Goal: Information Seeking & Learning: Learn about a topic

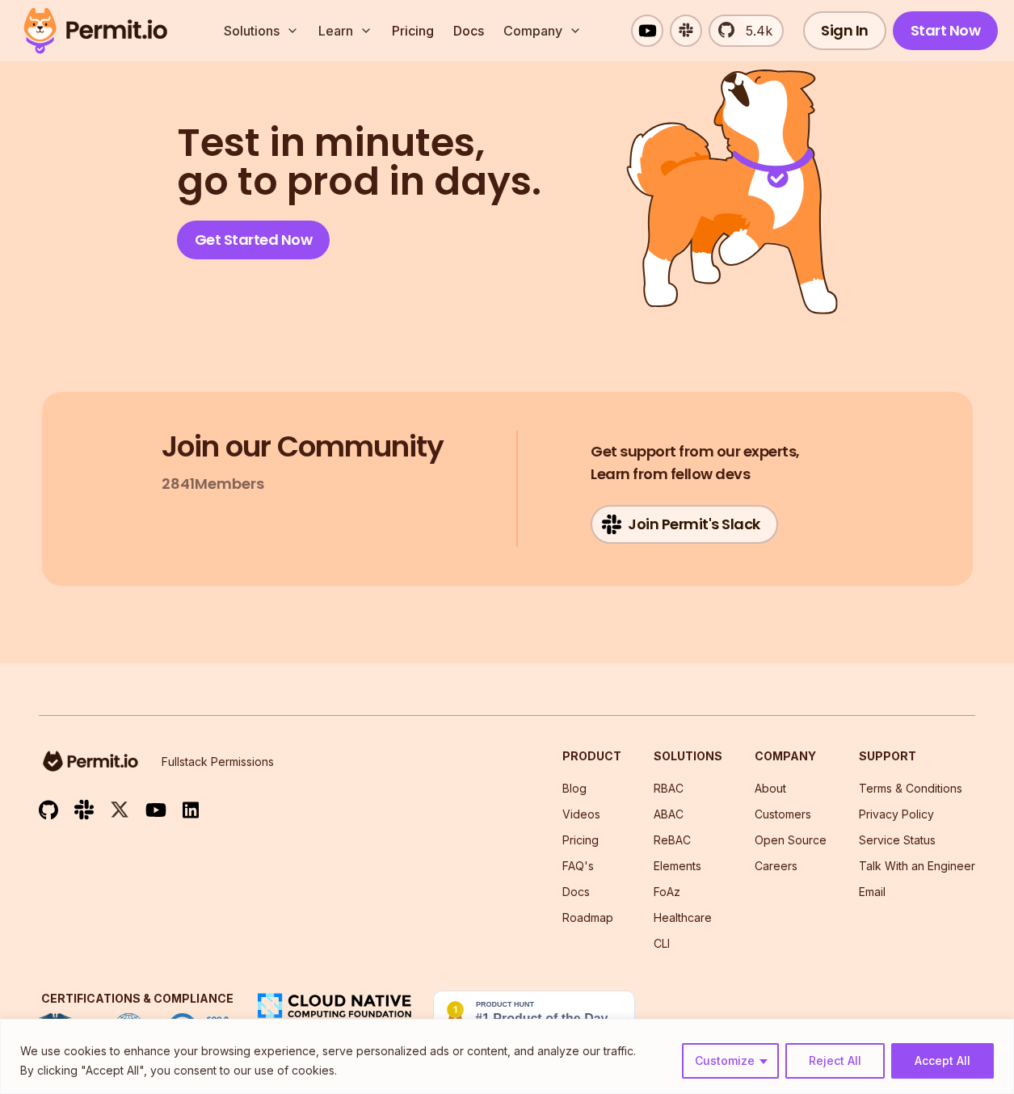
scroll to position [17109, 0]
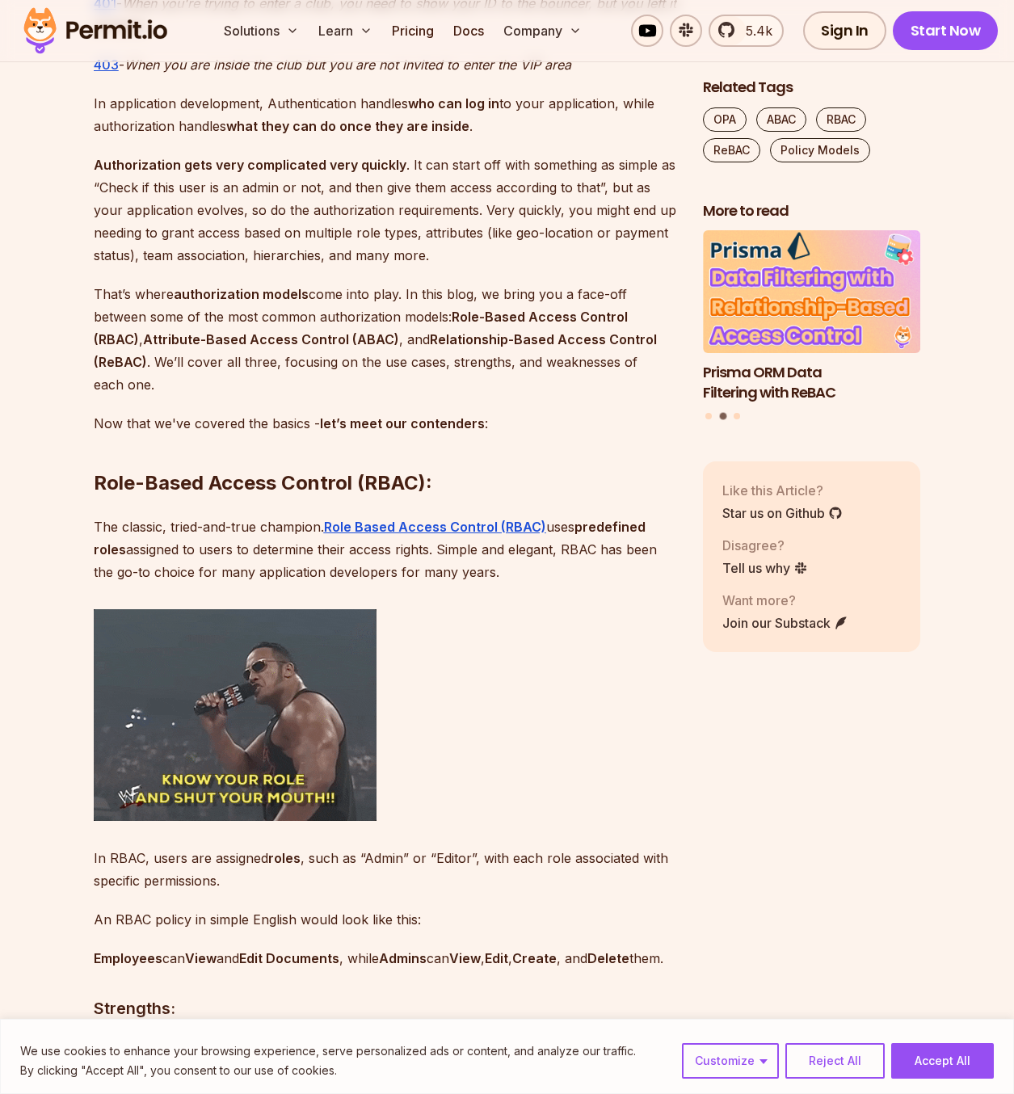
scroll to position [1290, 0]
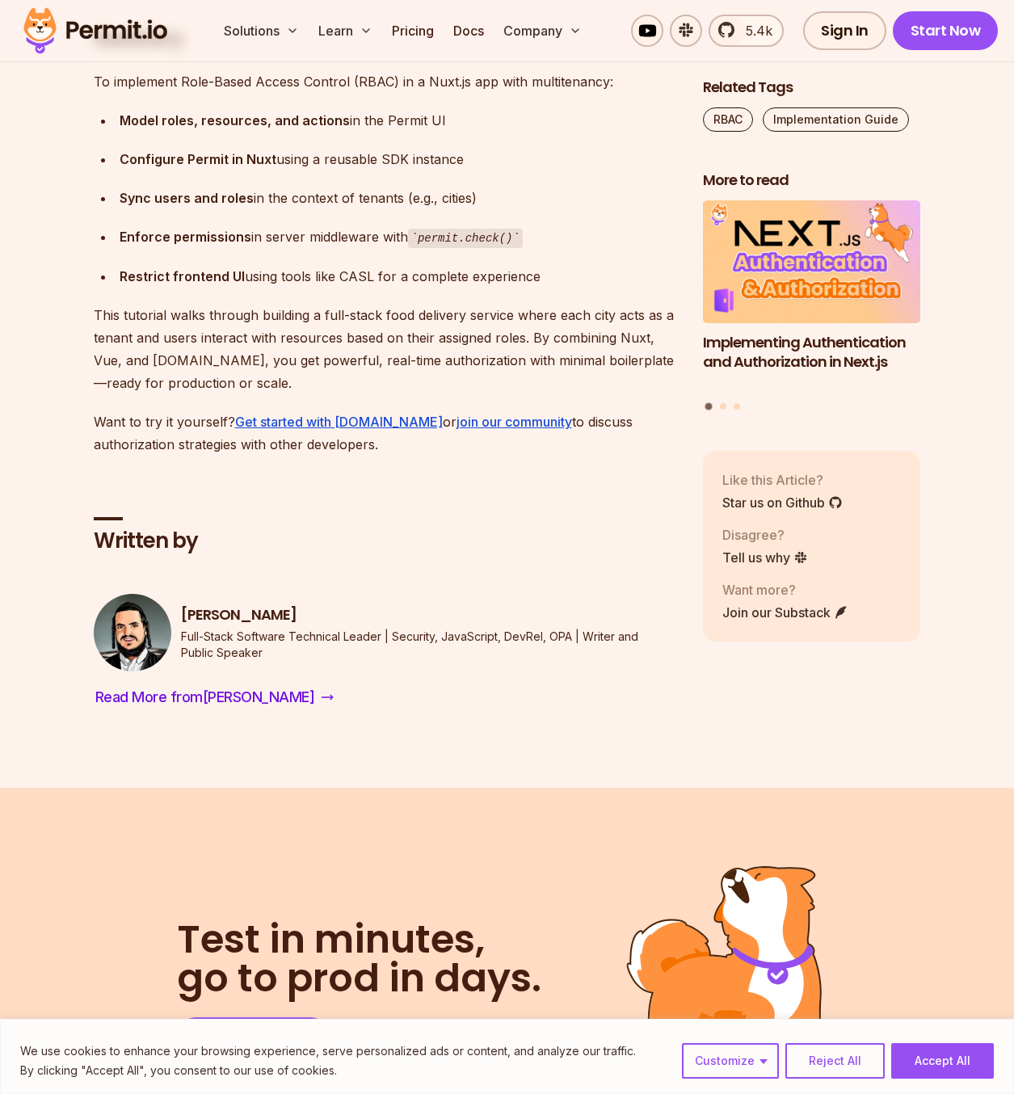
scroll to position [9861, 0]
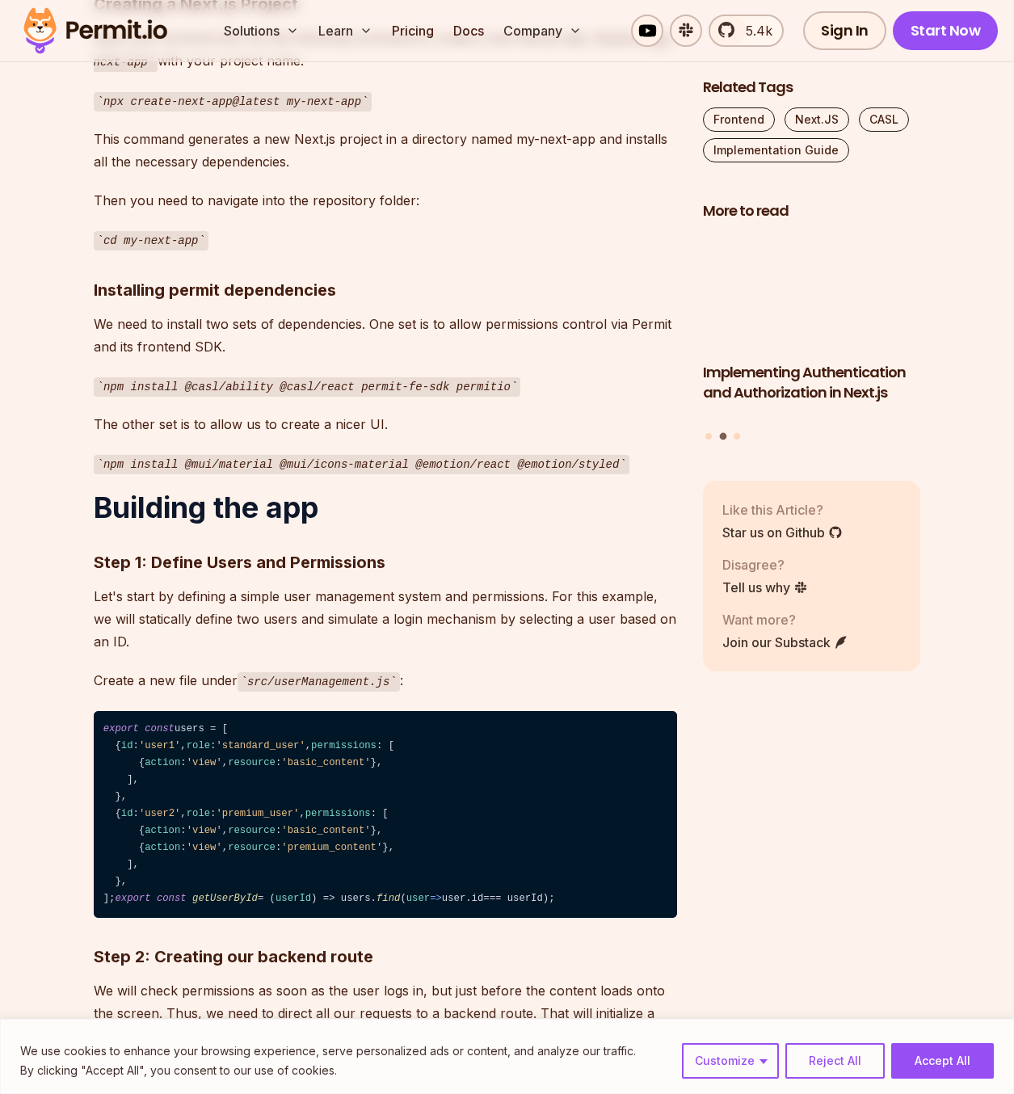
scroll to position [1562, 0]
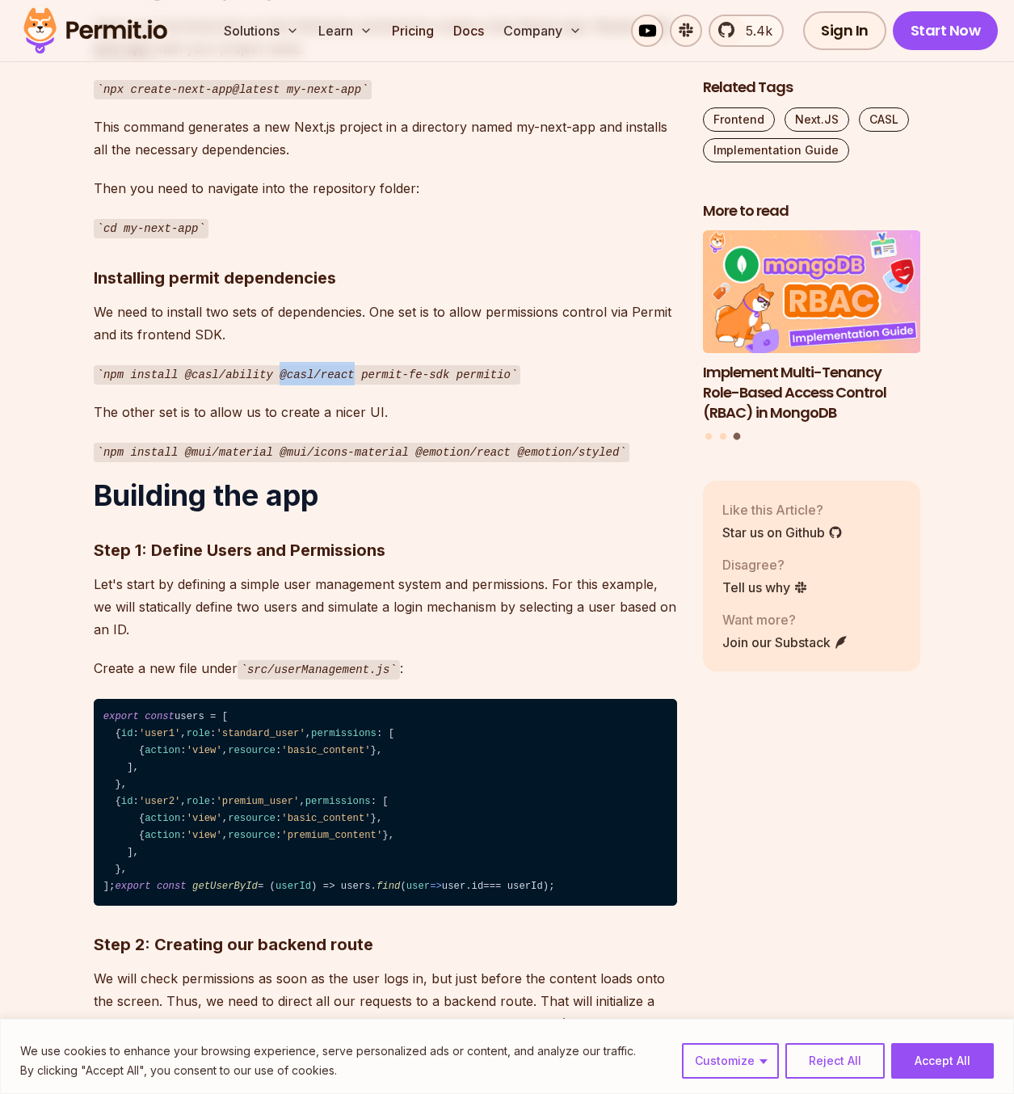
drag, startPoint x: 264, startPoint y: 355, endPoint x: 334, endPoint y: 353, distance: 70.3
click at [334, 365] on code "npm install @casl/ability @casl/react permit-fe-sdk permitio" at bounding box center [308, 374] width 428 height 19
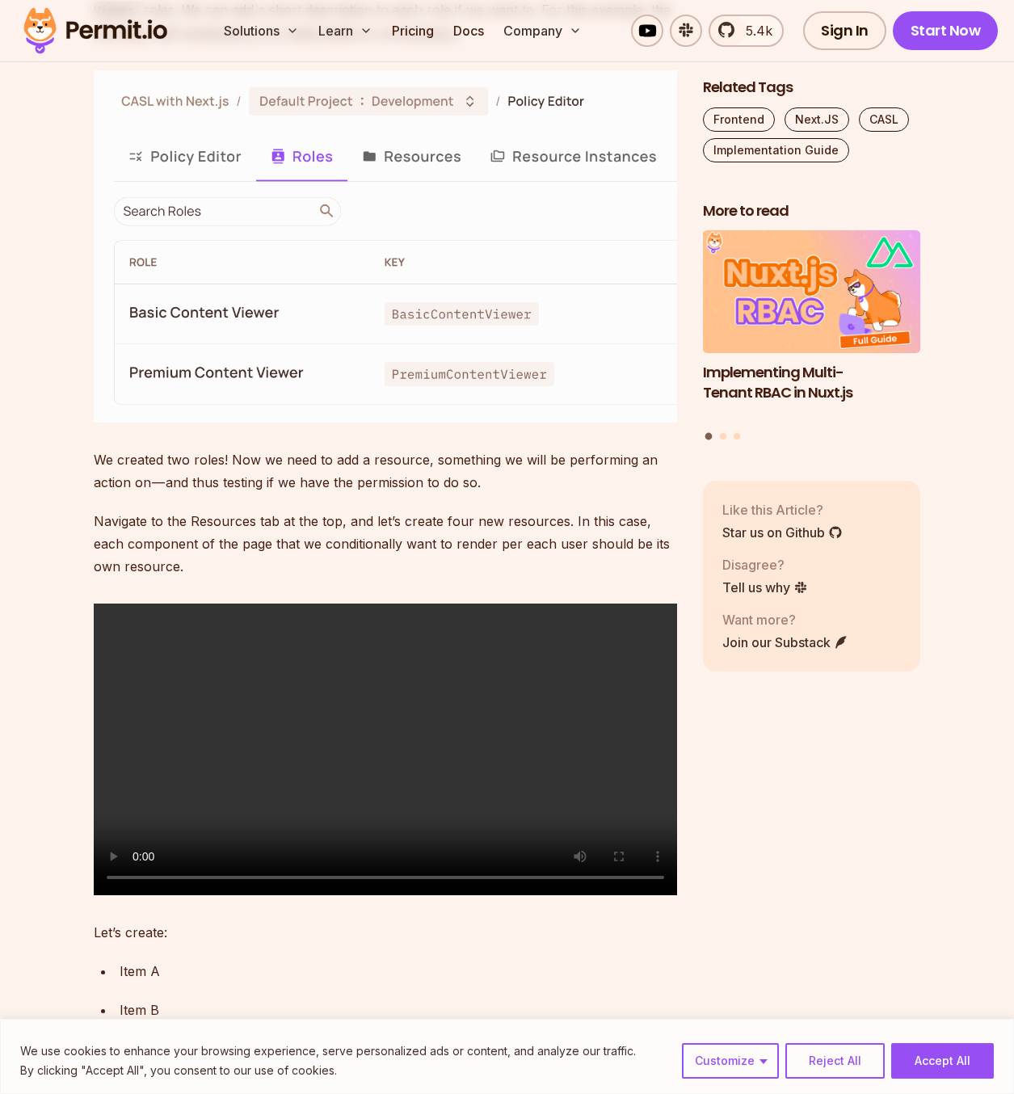
scroll to position [6008, 0]
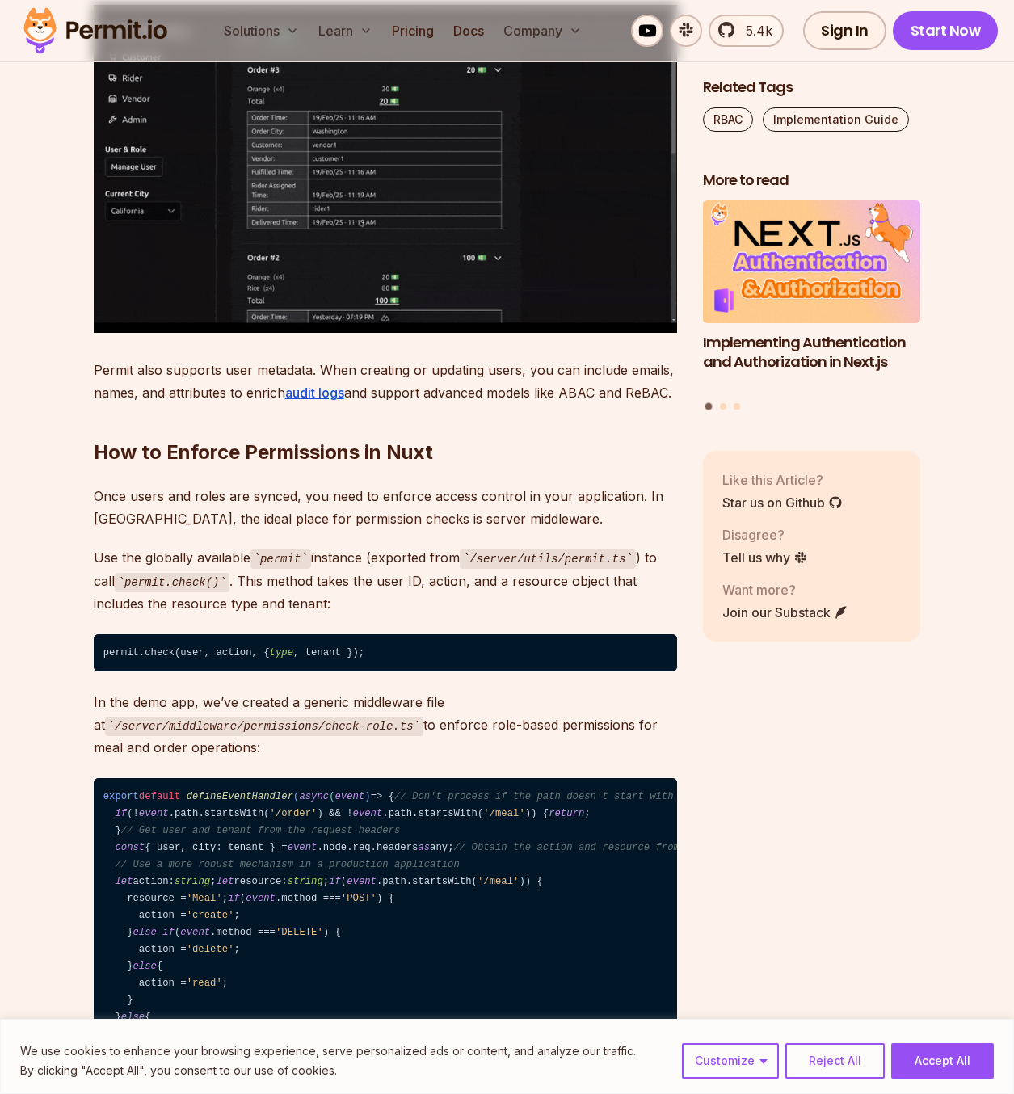
scroll to position [7999, 0]
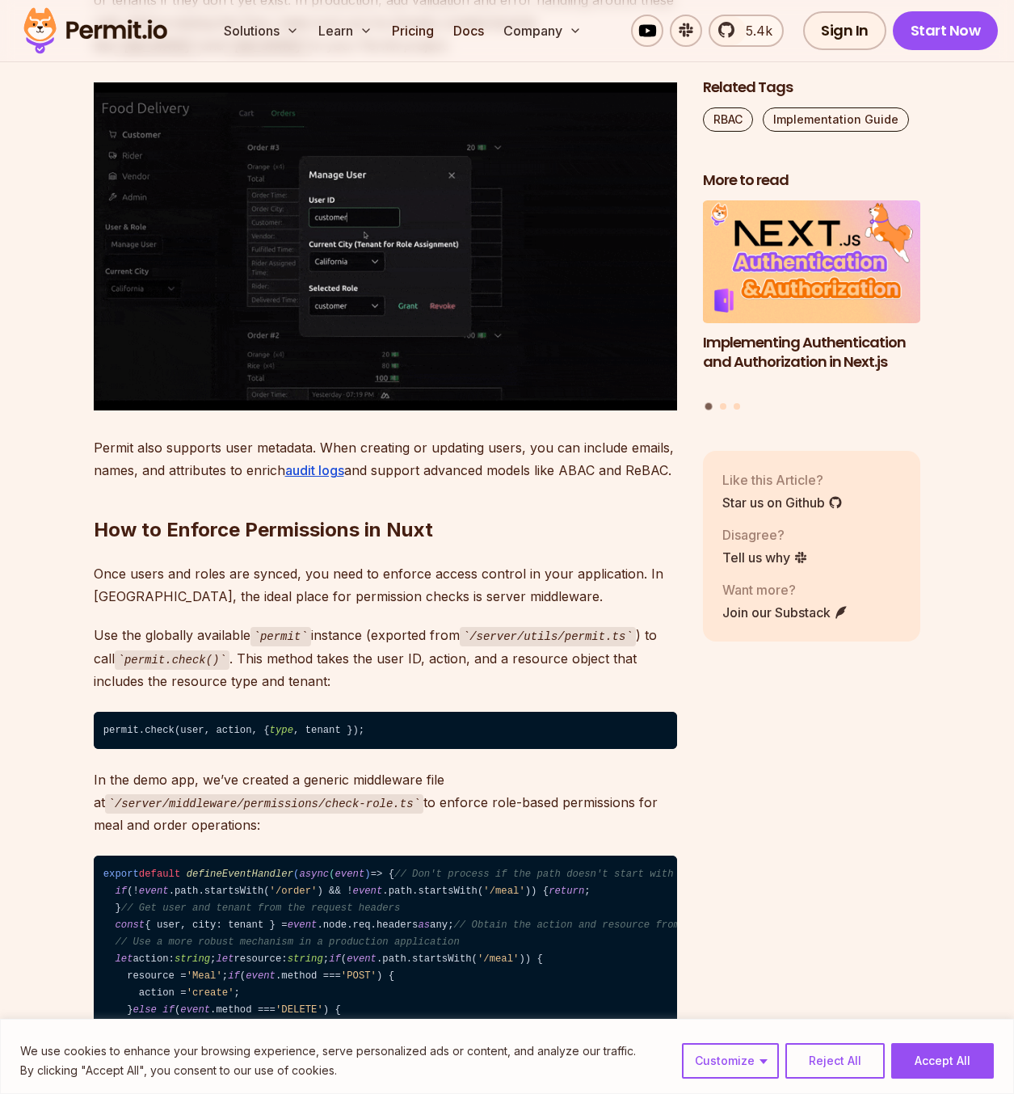
click at [630, 411] on img at bounding box center [386, 246] width 584 height 328
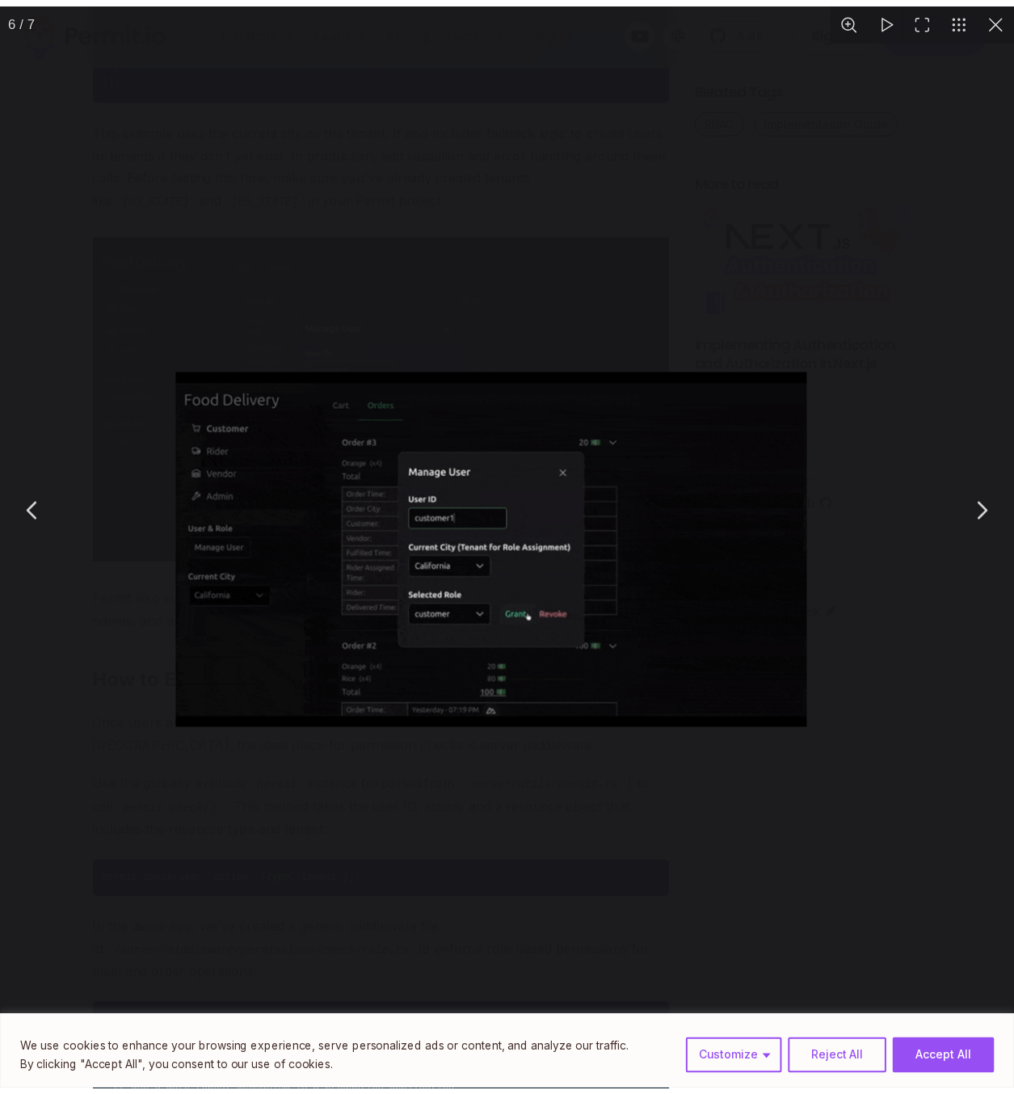
scroll to position [7757, 0]
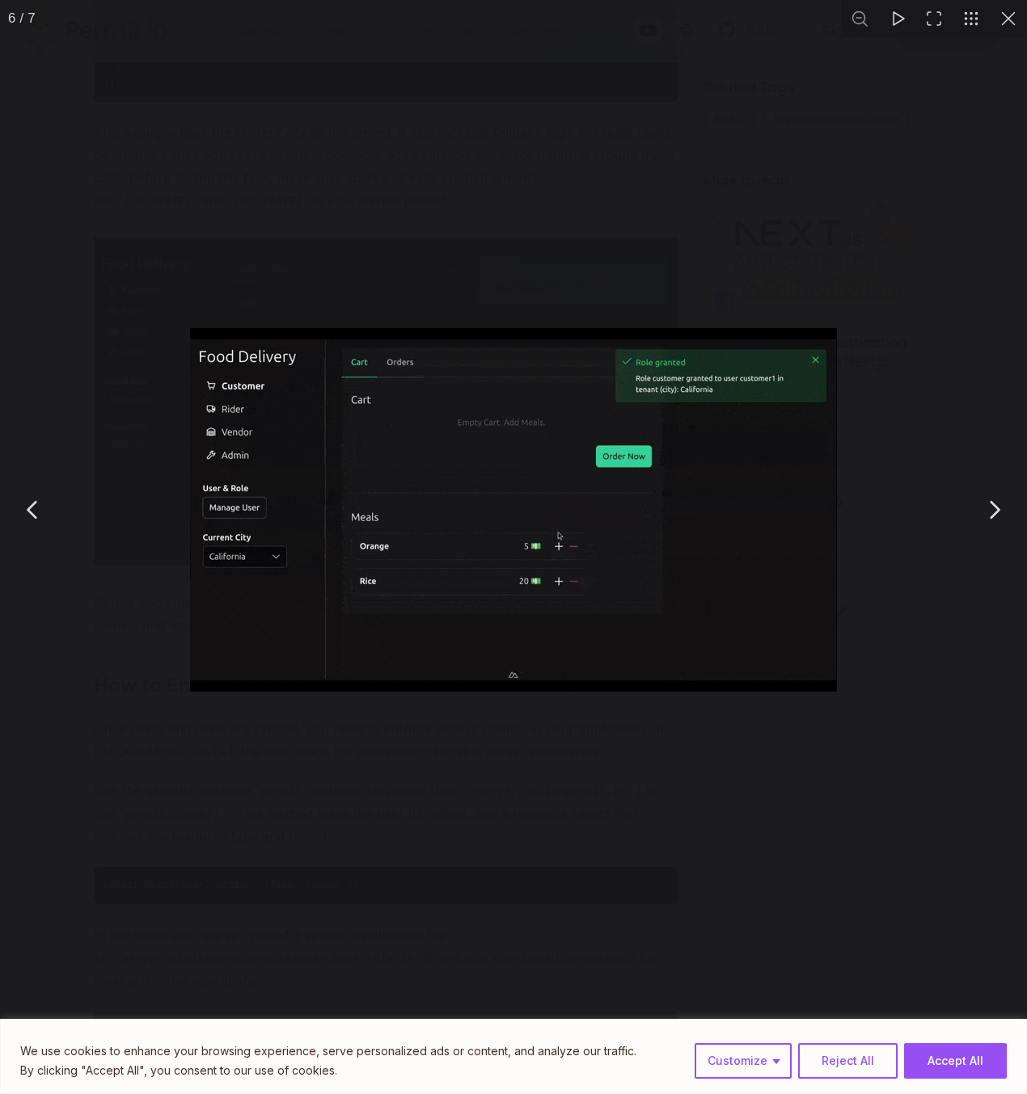
click at [79, 422] on div "You can close this modal content with the ESC key" at bounding box center [513, 510] width 1027 height 1020
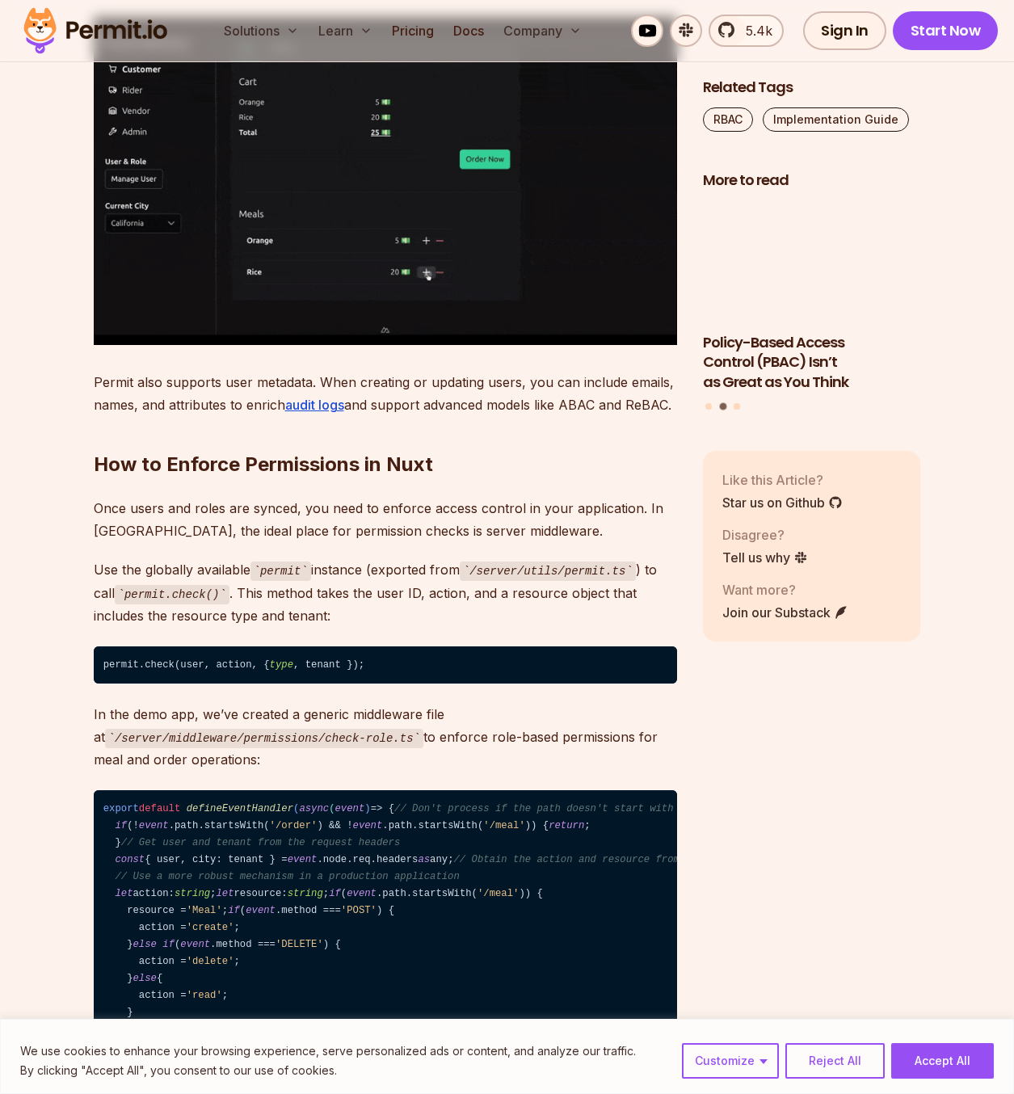
scroll to position [7999, 0]
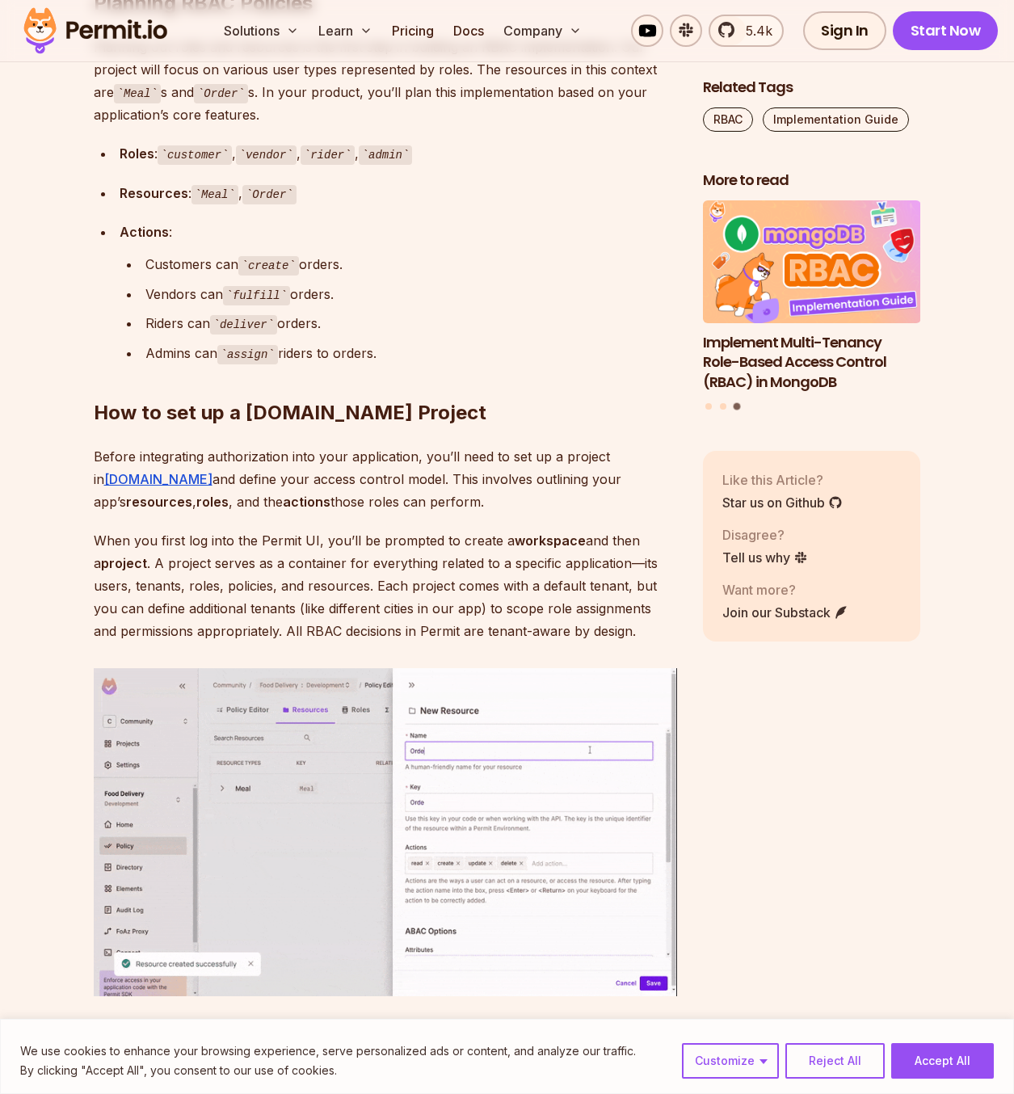
scroll to position [4766, 0]
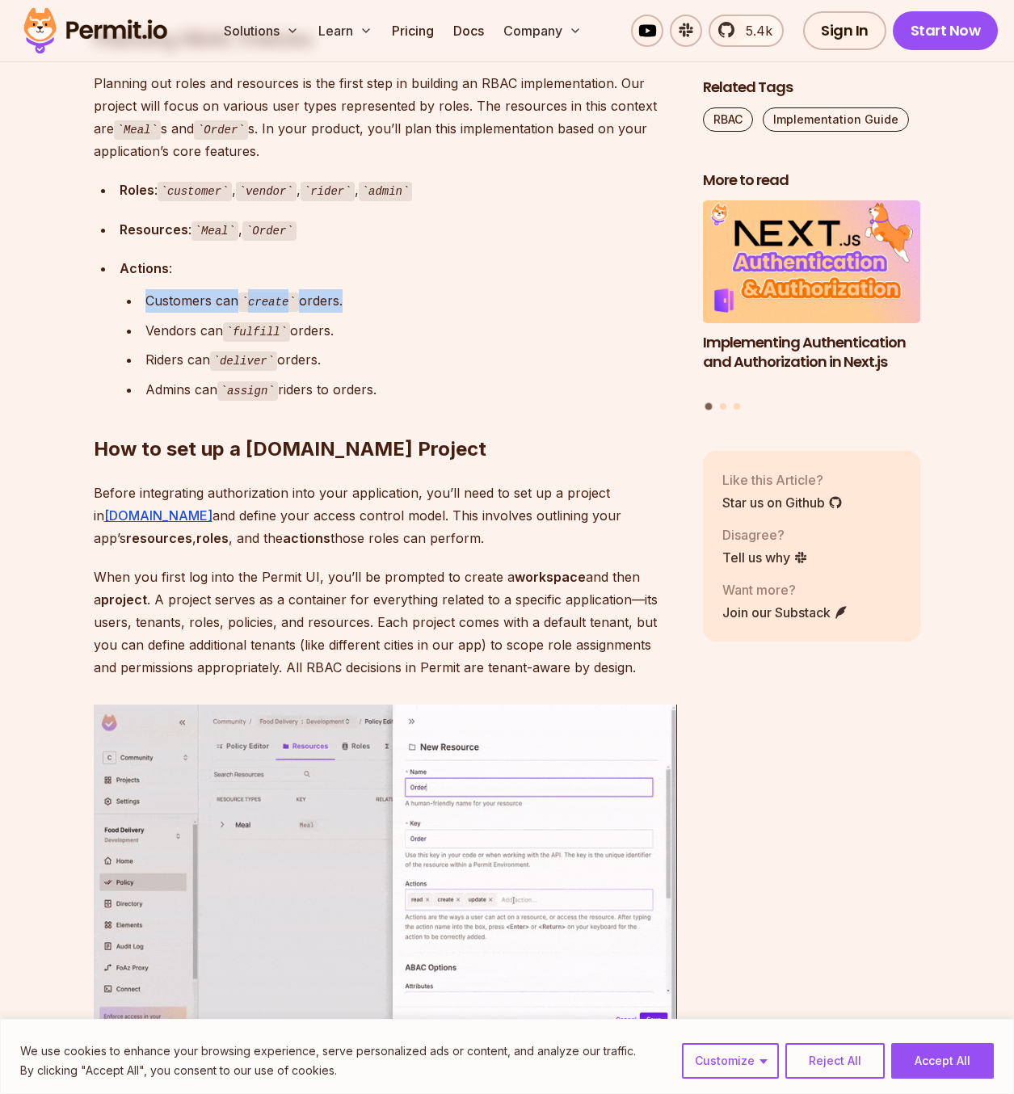
drag, startPoint x: 147, startPoint y: 426, endPoint x: 339, endPoint y: 432, distance: 191.7
click at [339, 313] on div "Customers can create orders." at bounding box center [411, 300] width 532 height 23
click at [318, 313] on div "Customers can create orders." at bounding box center [411, 300] width 532 height 23
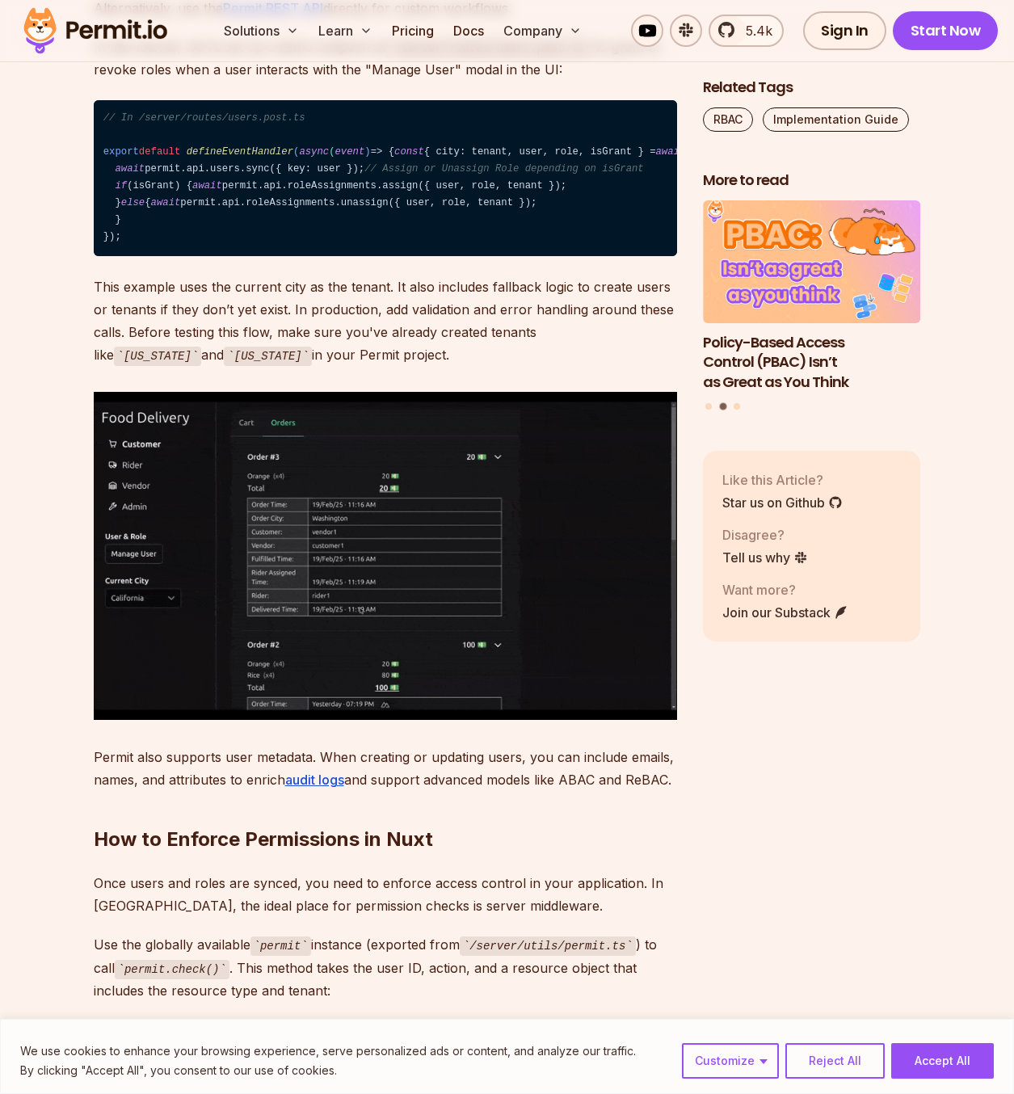
scroll to position [7757, 0]
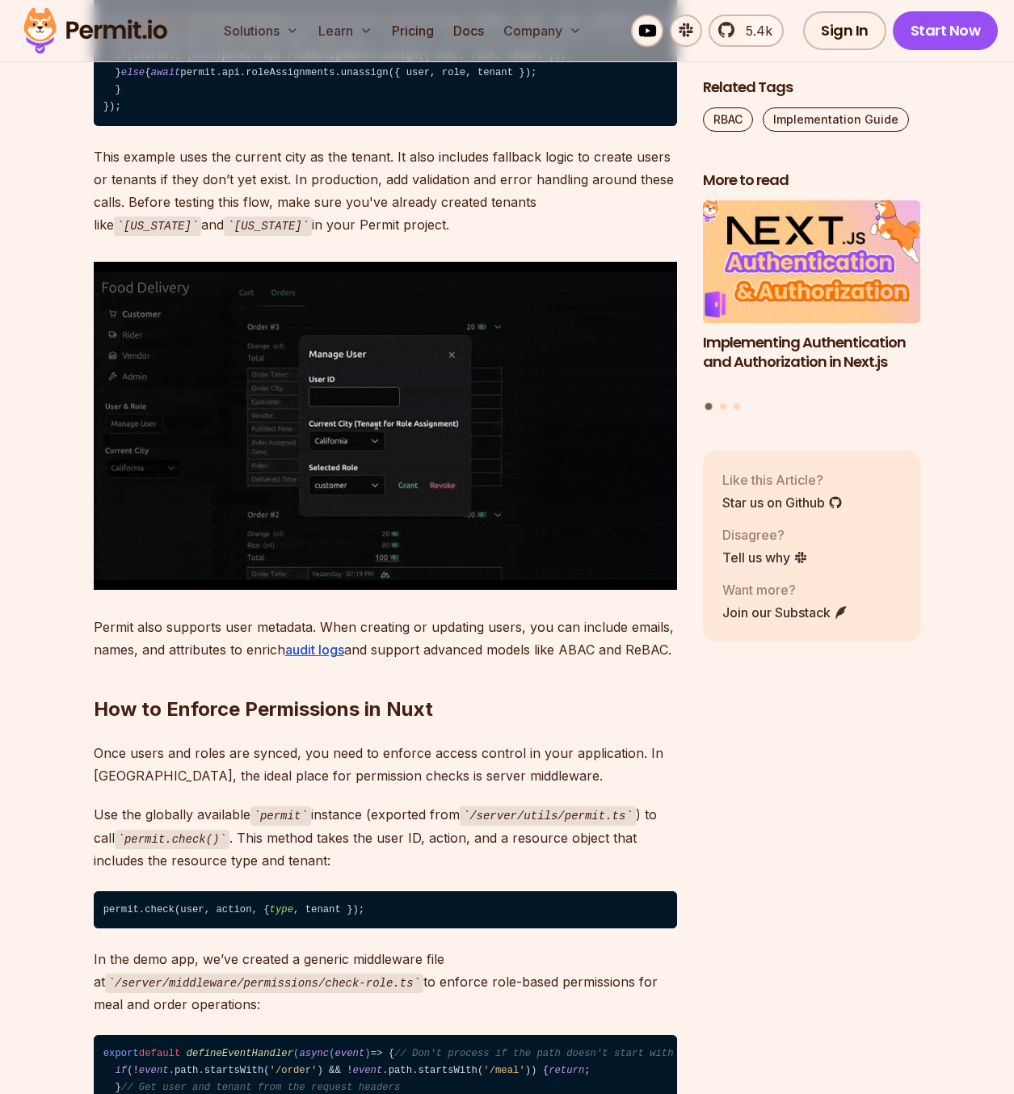
scroll to position [7757, 0]
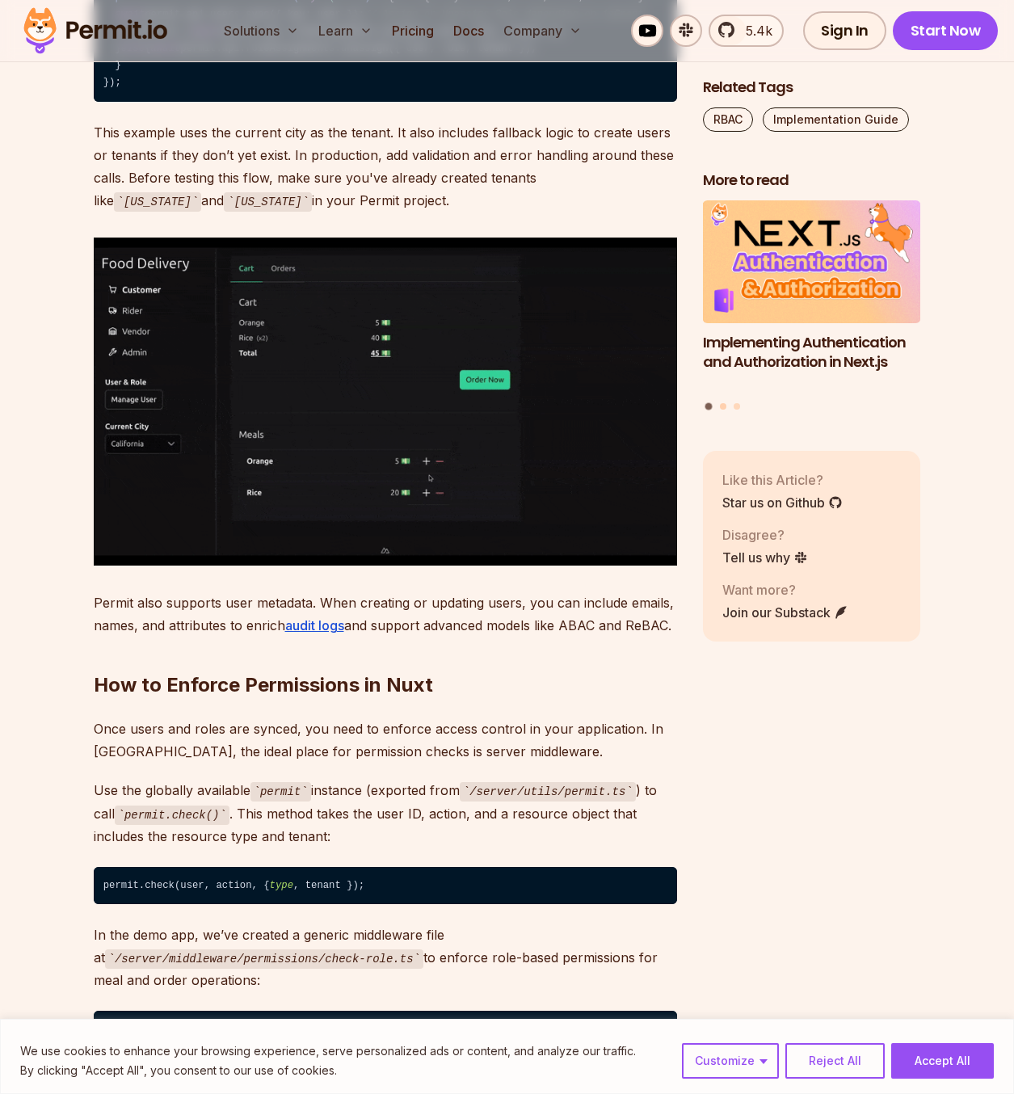
click at [723, 404] on button "Go to slide 2" at bounding box center [723, 406] width 6 height 6
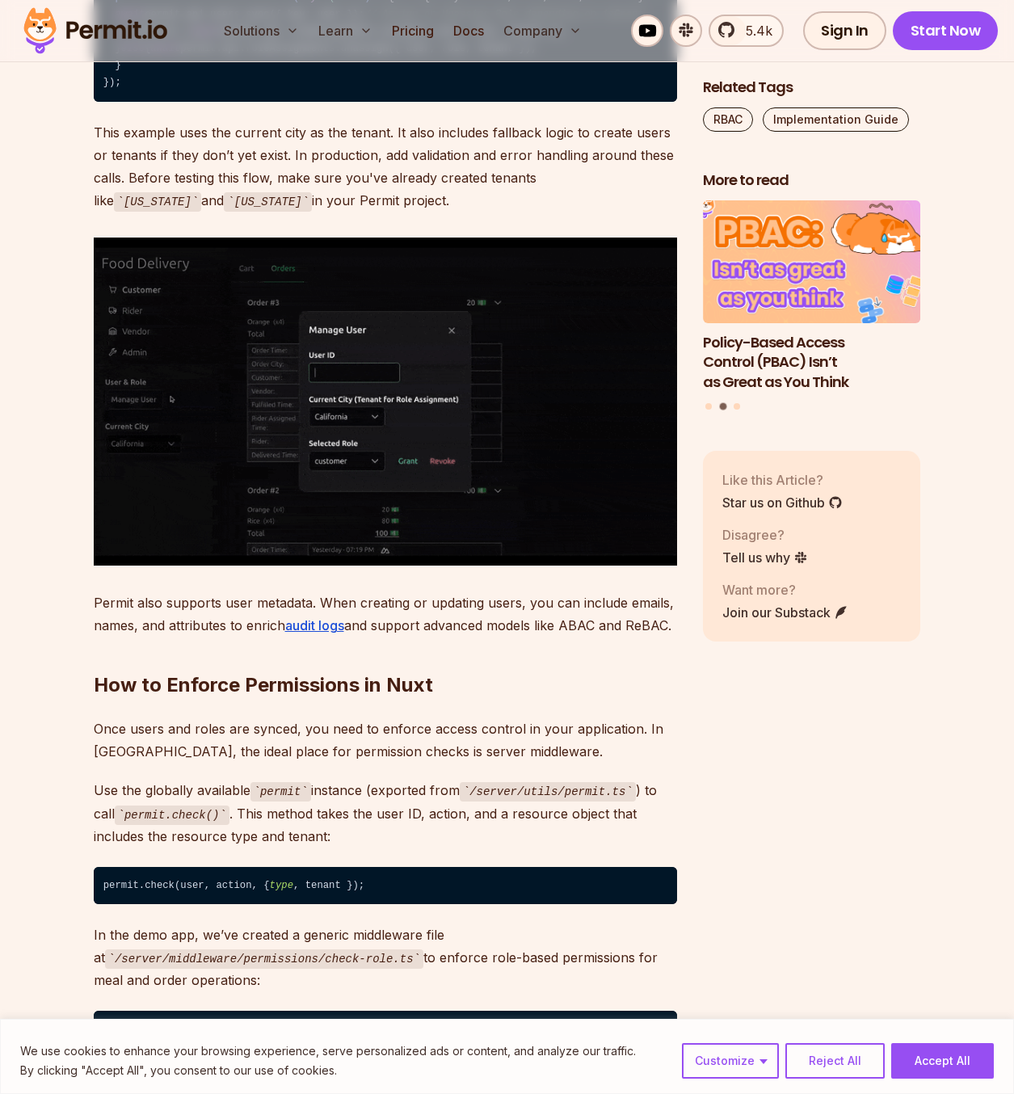
click at [744, 369] on h3 "Policy-Based Access Control (PBAC) Isn’t as Great as You Think" at bounding box center [812, 362] width 218 height 60
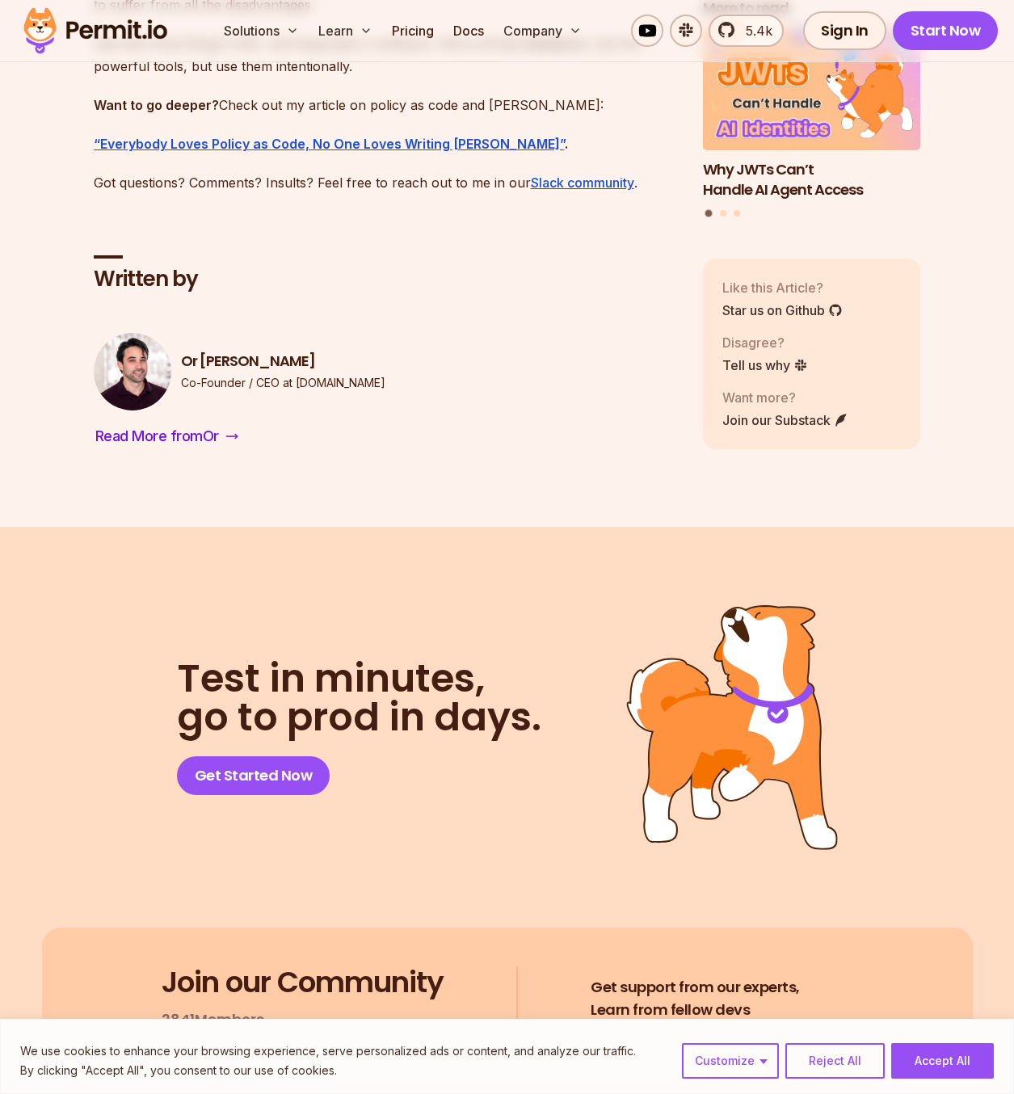
scroll to position [8056, 0]
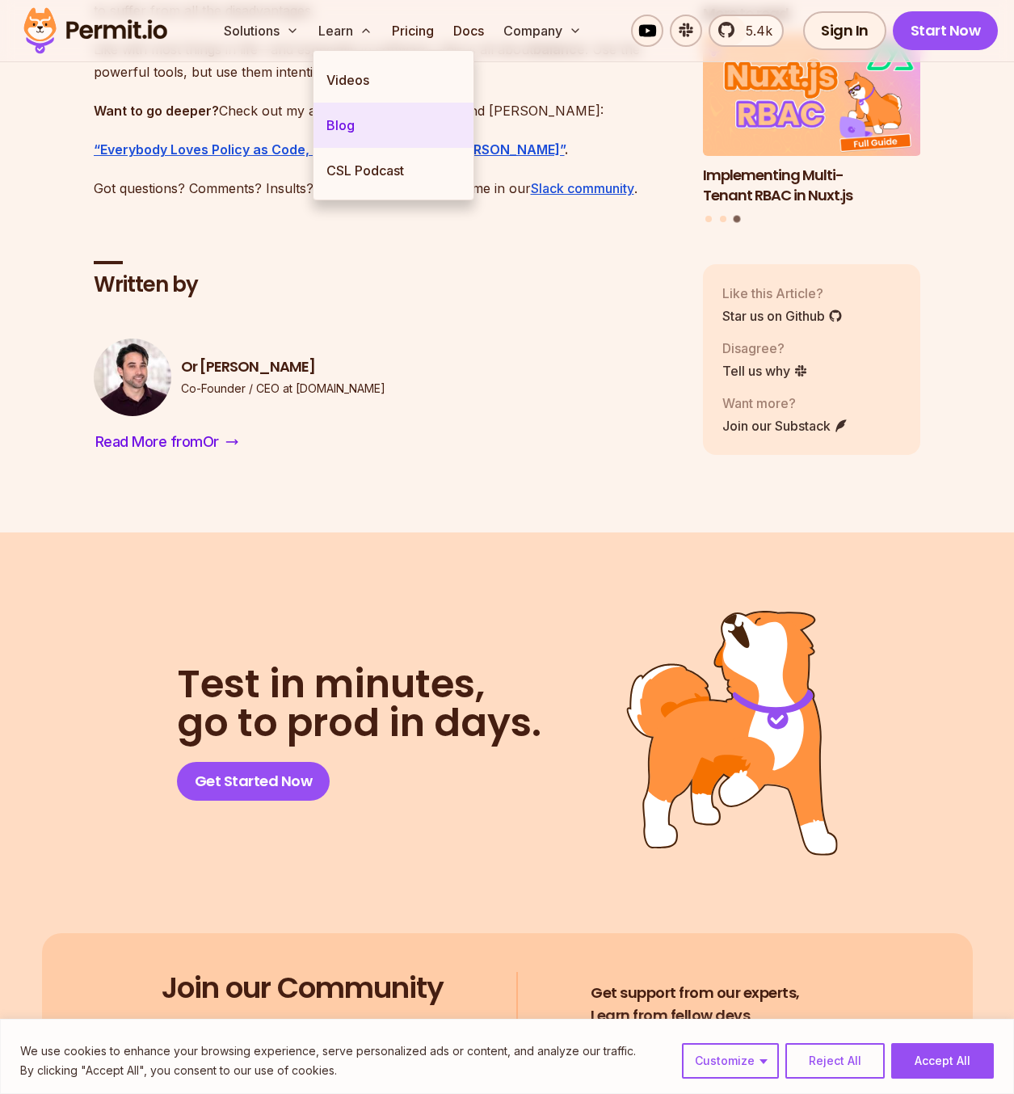
click at [345, 119] on link "Blog" at bounding box center [394, 125] width 160 height 45
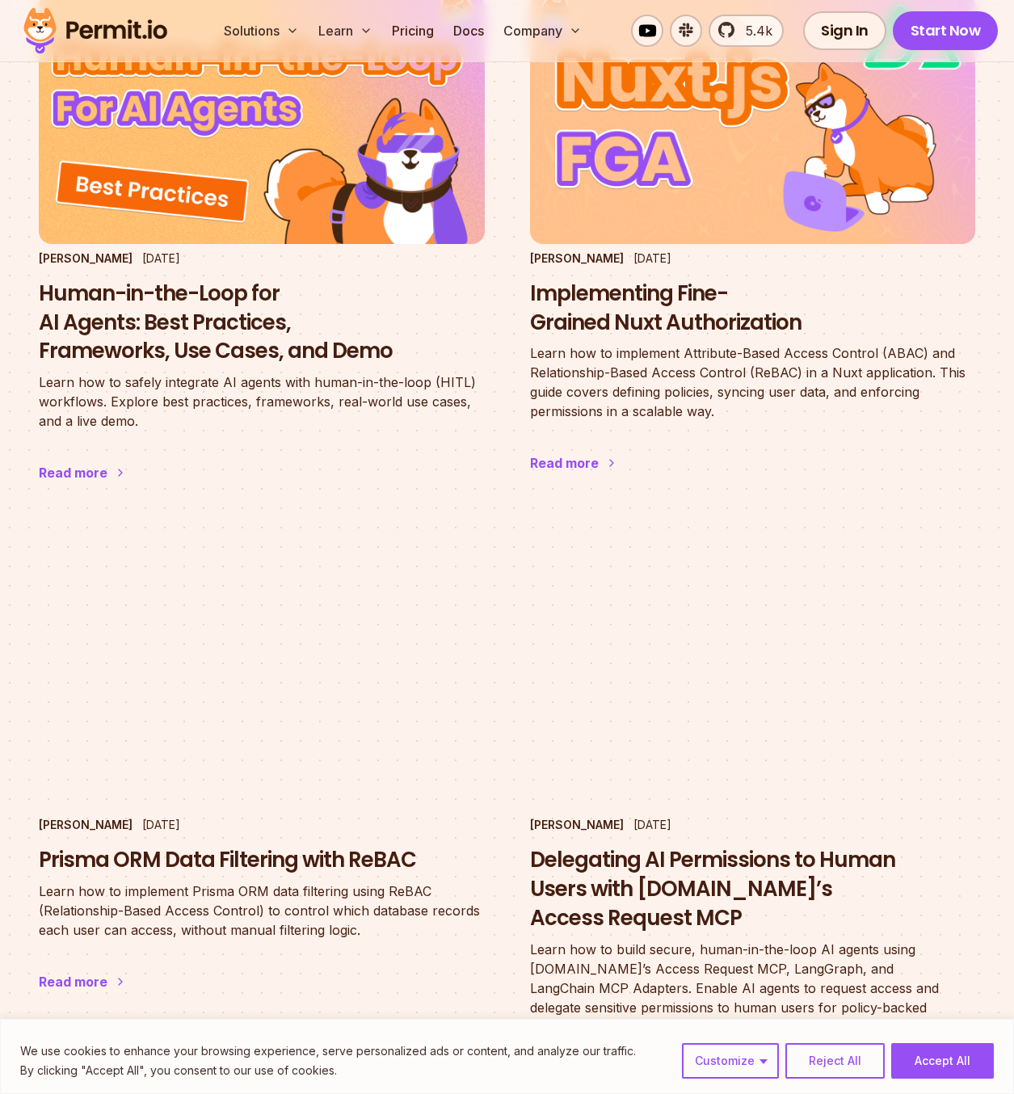
scroll to position [1697, 0]
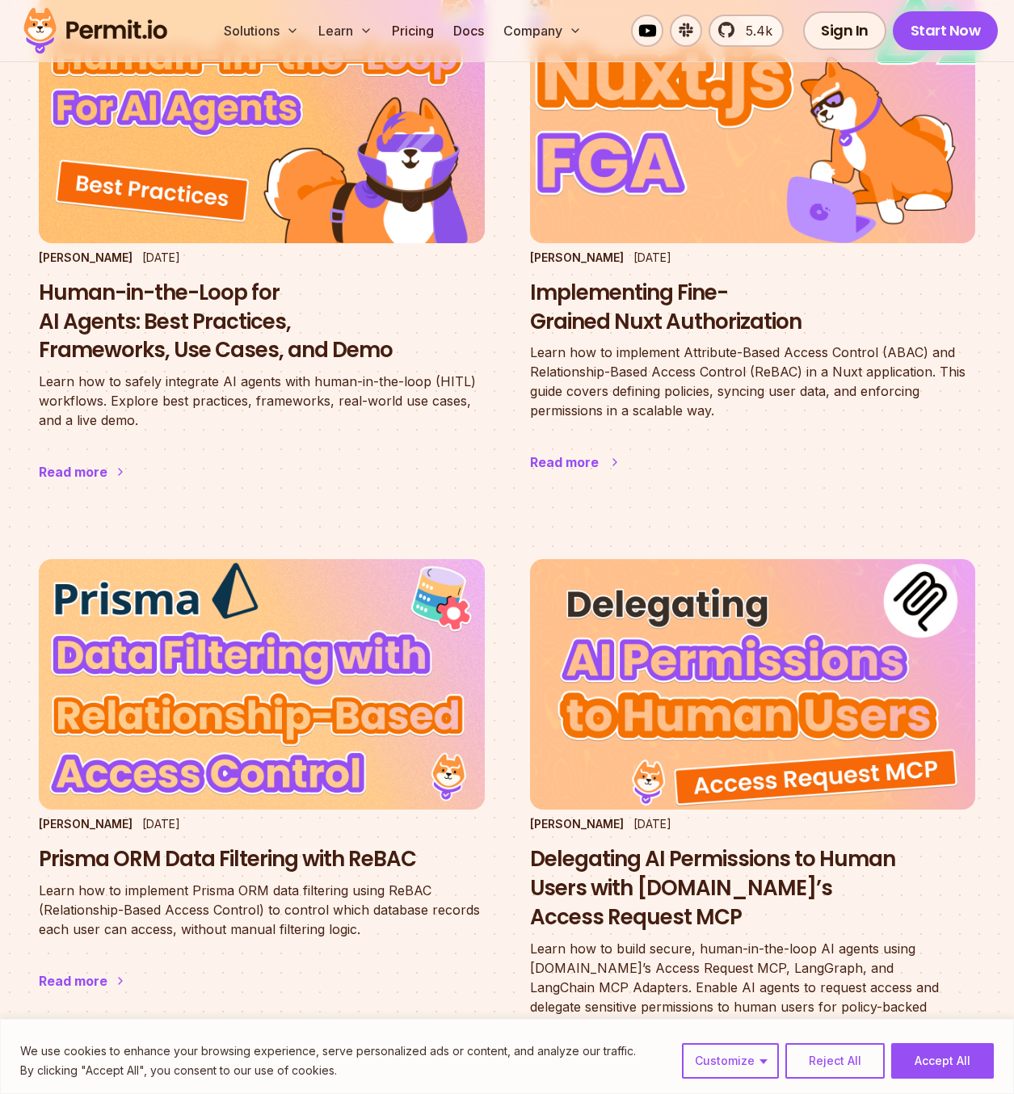
click at [598, 280] on h3 "Implementing Fine-Grained Nuxt Authorization" at bounding box center [753, 308] width 446 height 58
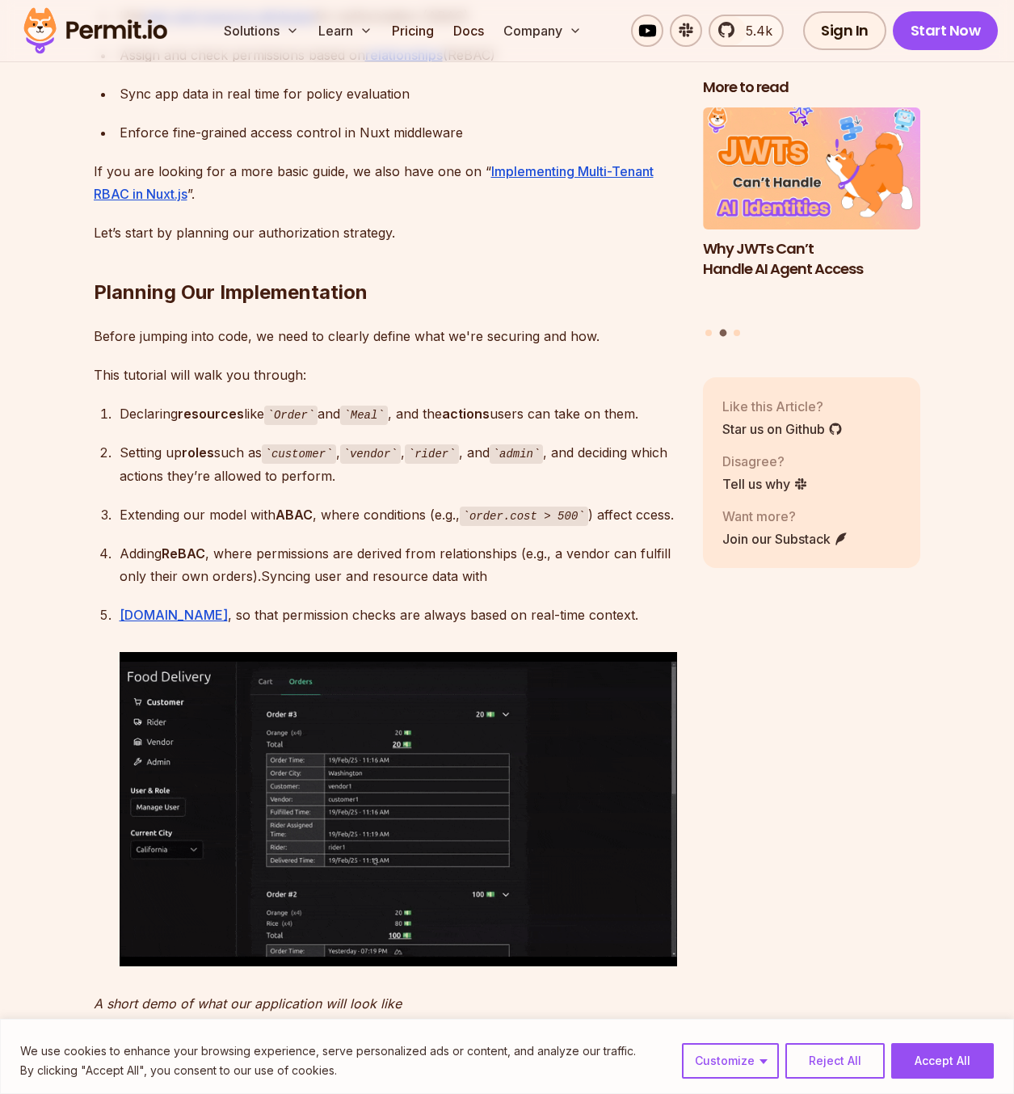
scroll to position [1320, 0]
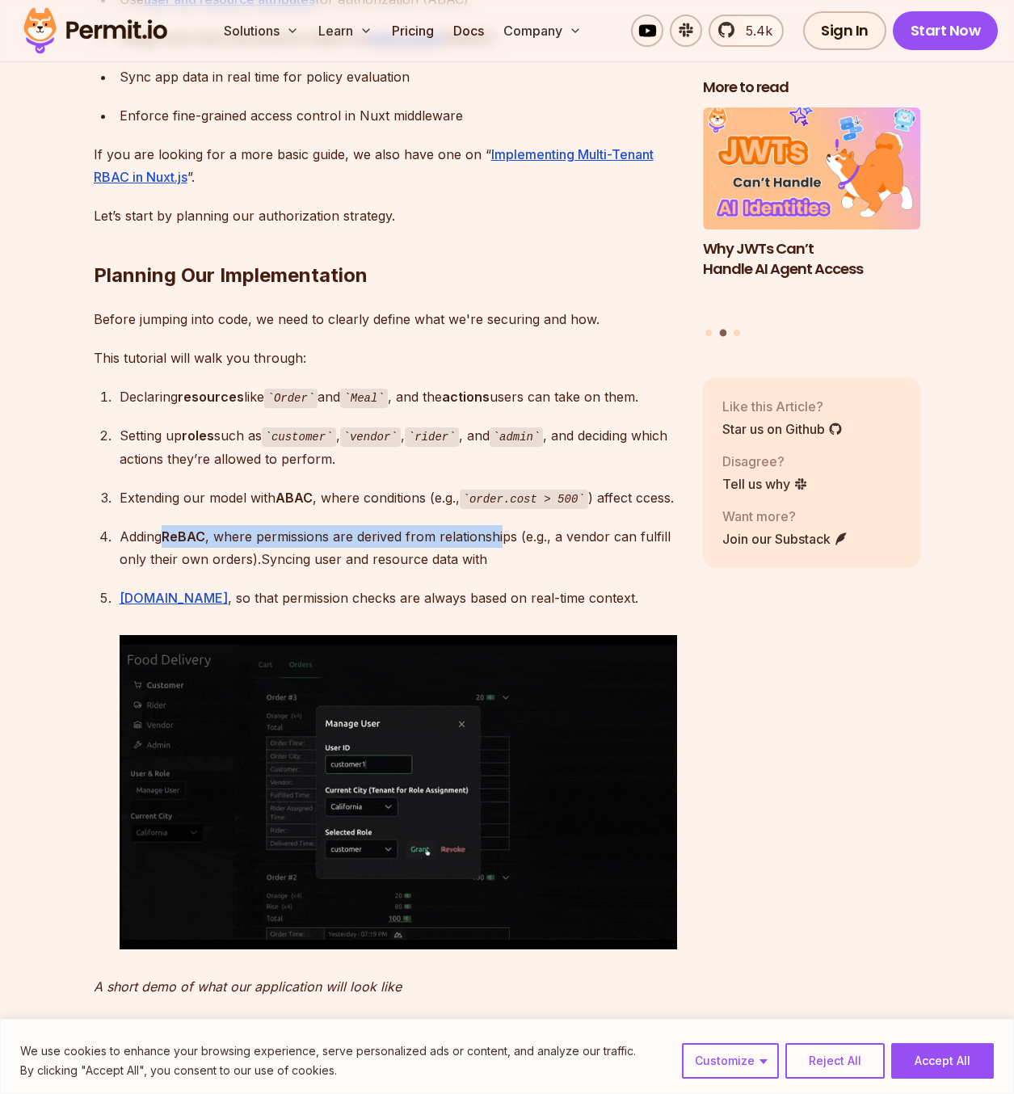
drag, startPoint x: 168, startPoint y: 538, endPoint x: 504, endPoint y: 542, distance: 336.3
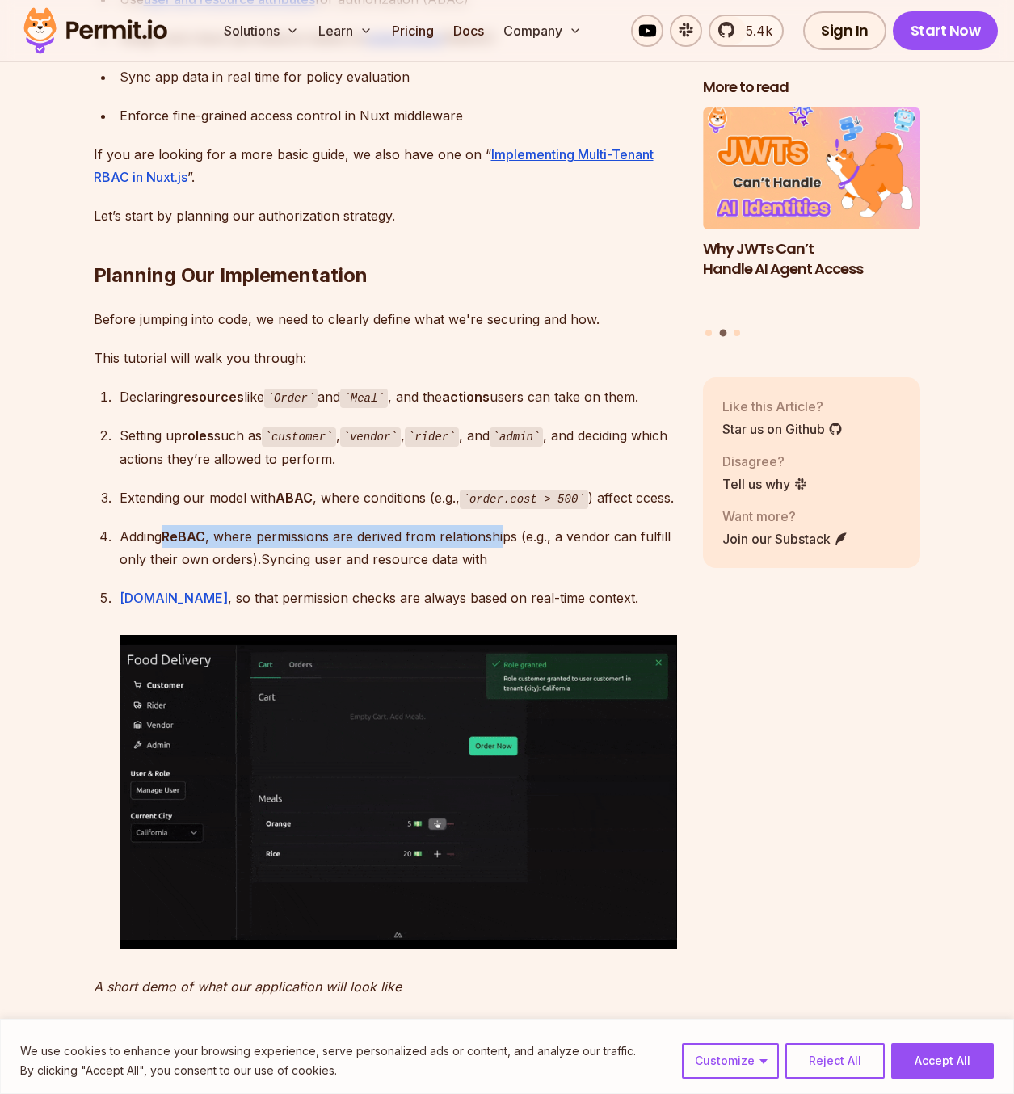
click at [504, 545] on div "Adding ReBAC , where permissions are derived from relationships (e.g., a vendor…" at bounding box center [399, 547] width 558 height 45
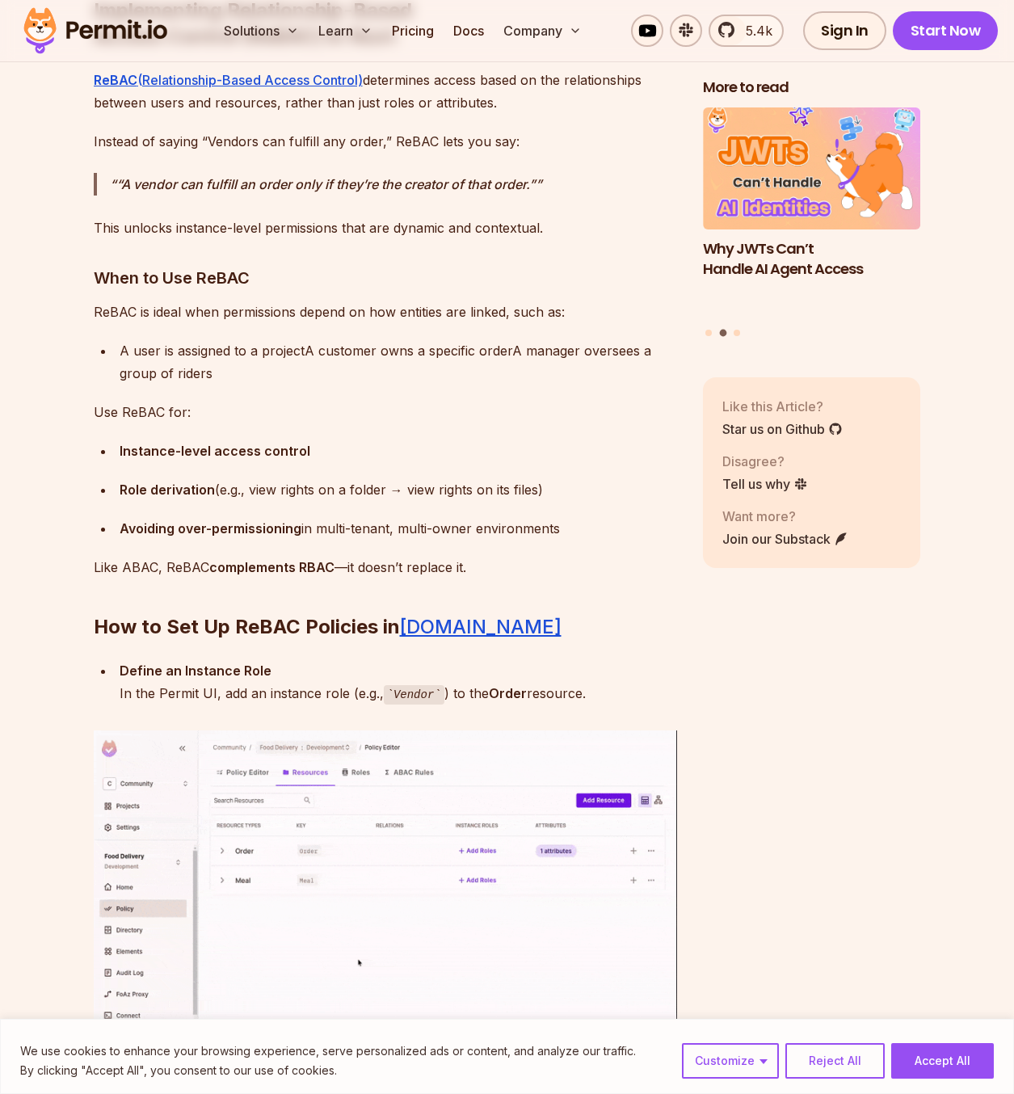
scroll to position [12879, 0]
